Goal: Transaction & Acquisition: Purchase product/service

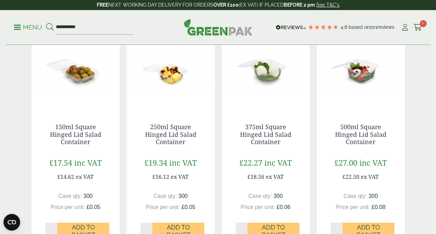
scroll to position [160, 0]
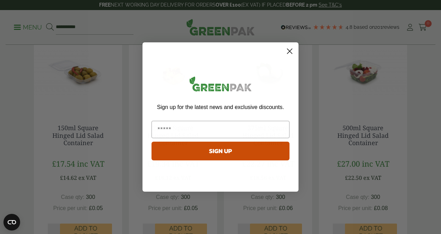
click at [290, 52] on circle "Close dialog" at bounding box center [289, 50] width 11 height 11
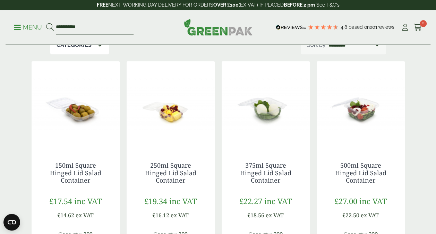
scroll to position [138, 0]
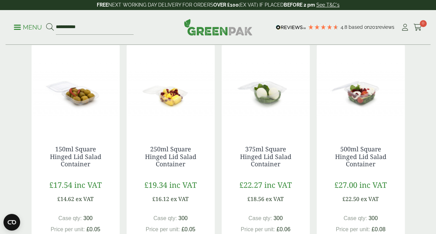
click at [363, 107] on img at bounding box center [361, 88] width 88 height 87
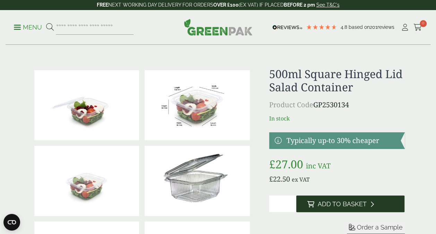
click at [335, 203] on span "Add to Basket" at bounding box center [342, 204] width 49 height 8
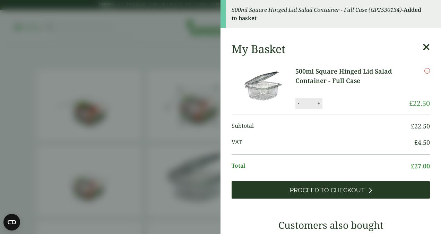
click at [340, 186] on span "Proceed to Checkout" at bounding box center [327, 190] width 75 height 8
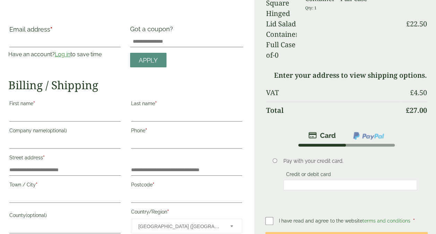
scroll to position [30, 0]
click at [129, 85] on h2 "Billing / Shipping" at bounding box center [125, 85] width 235 height 13
